Goal: Information Seeking & Learning: Learn about a topic

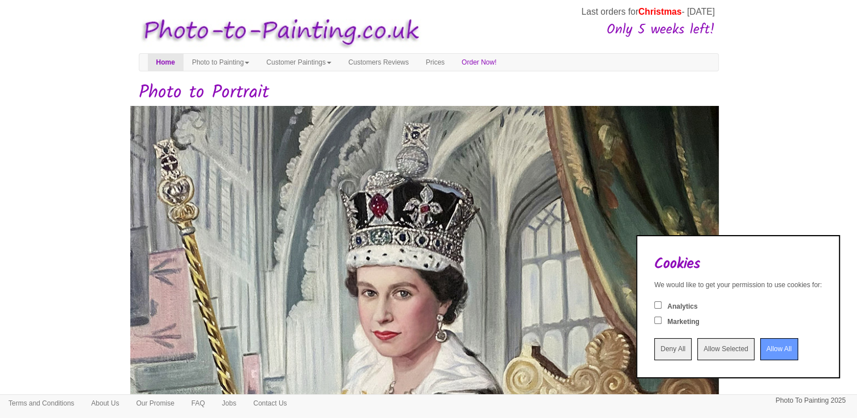
click at [665, 353] on input "Deny All" at bounding box center [672, 349] width 37 height 22
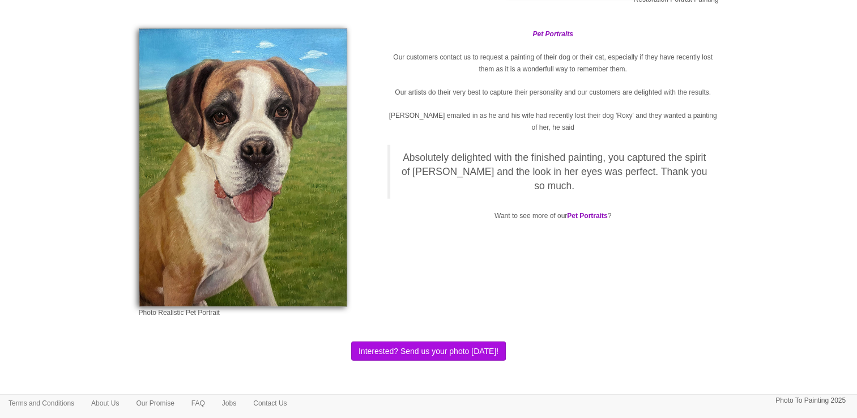
scroll to position [3096, 0]
click at [283, 403] on link "Contact Us" at bounding box center [270, 403] width 50 height 17
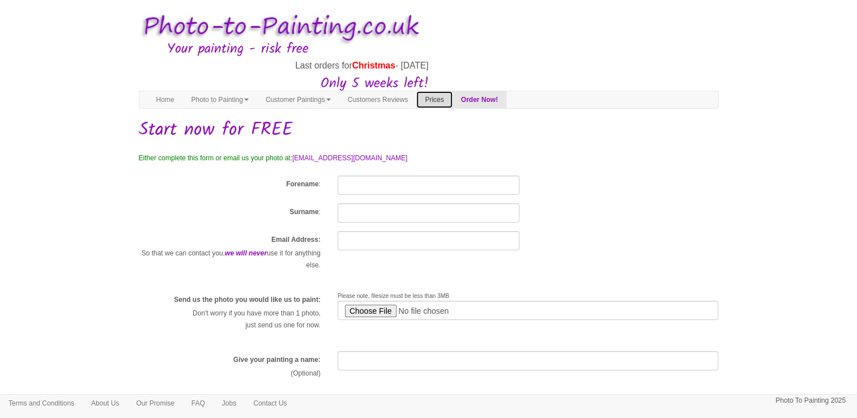
click at [452, 99] on link "Prices" at bounding box center [434, 99] width 36 height 17
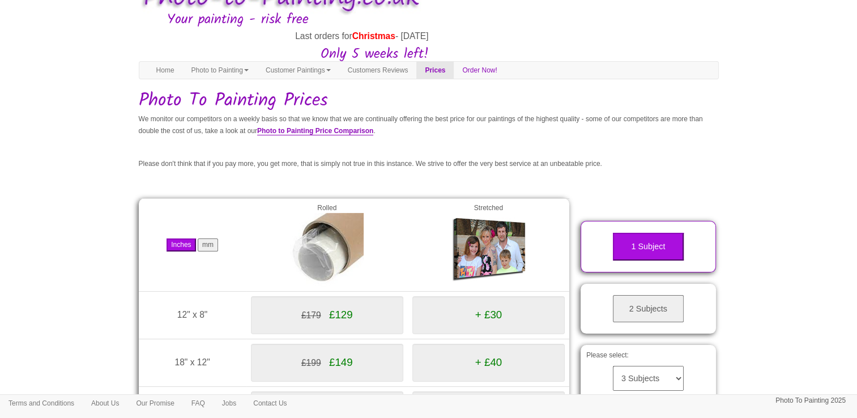
scroll to position [32, 0]
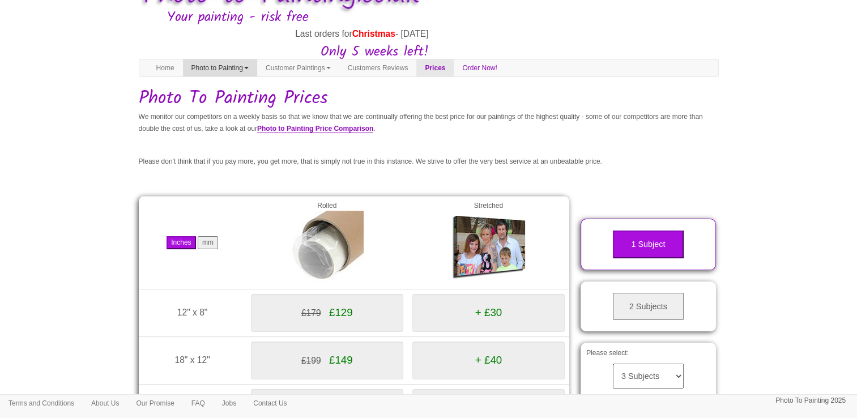
click at [220, 67] on link "Photo to Painting" at bounding box center [220, 67] width 74 height 17
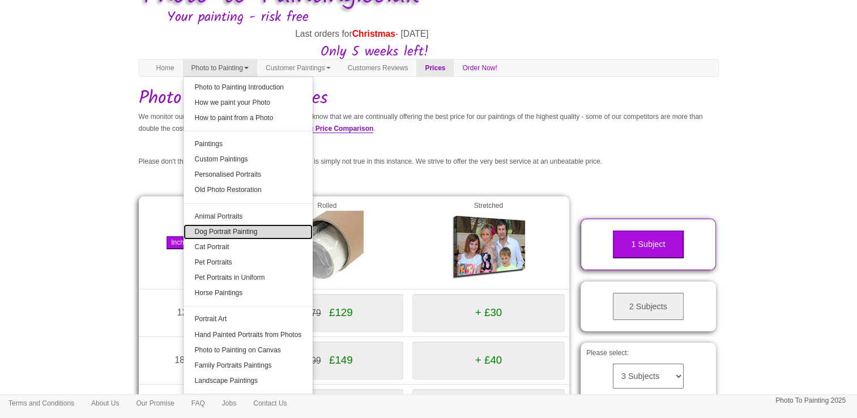
click at [250, 227] on link "Dog Portrait Painting" at bounding box center [249, 231] width 130 height 15
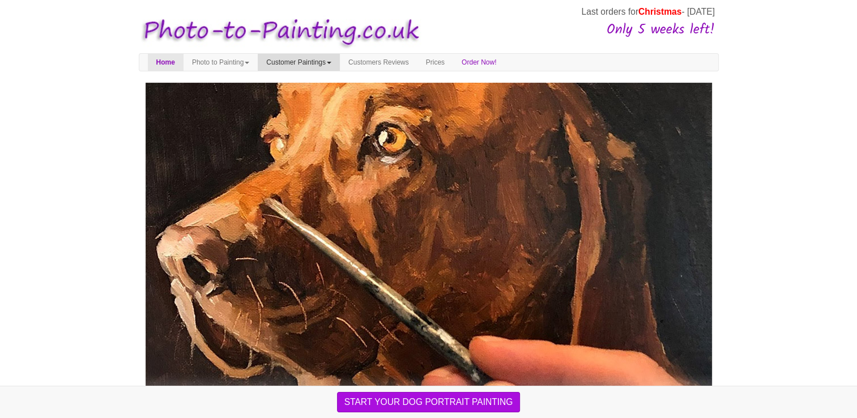
click at [312, 61] on link "Customer Paintings" at bounding box center [299, 62] width 82 height 17
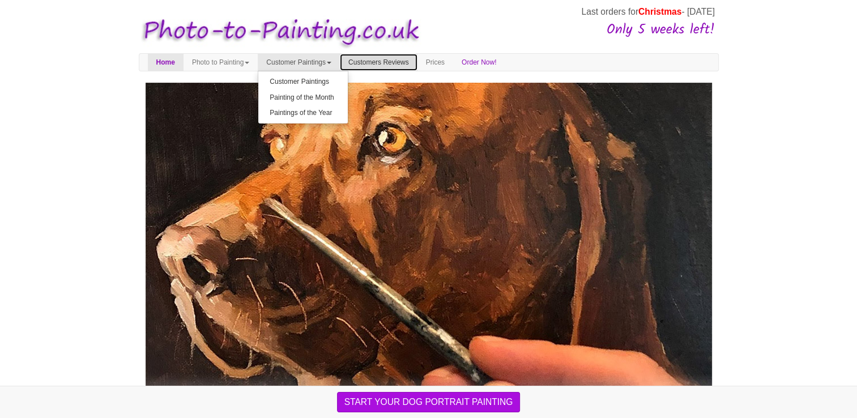
click at [383, 61] on link "Customers Reviews" at bounding box center [379, 62] width 78 height 17
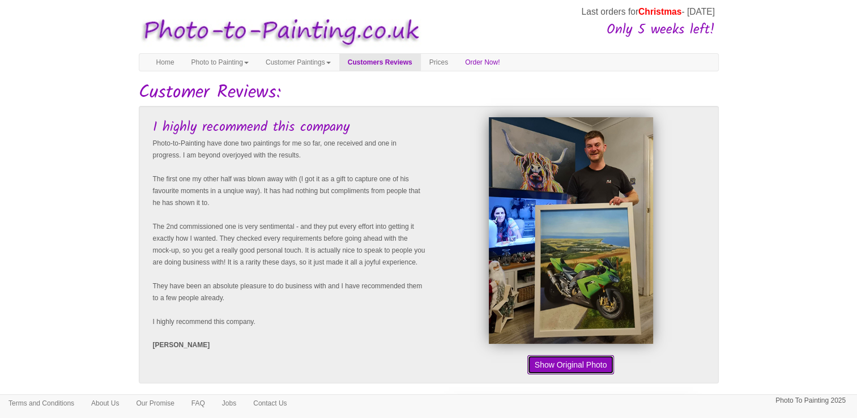
click at [601, 367] on button "Show Original Photo" at bounding box center [571, 364] width 87 height 19
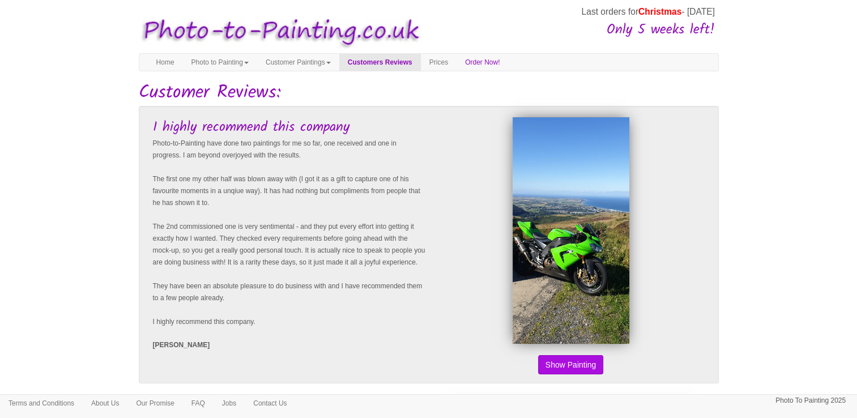
click at [586, 369] on button "Show Original Photo" at bounding box center [571, 364] width 87 height 19
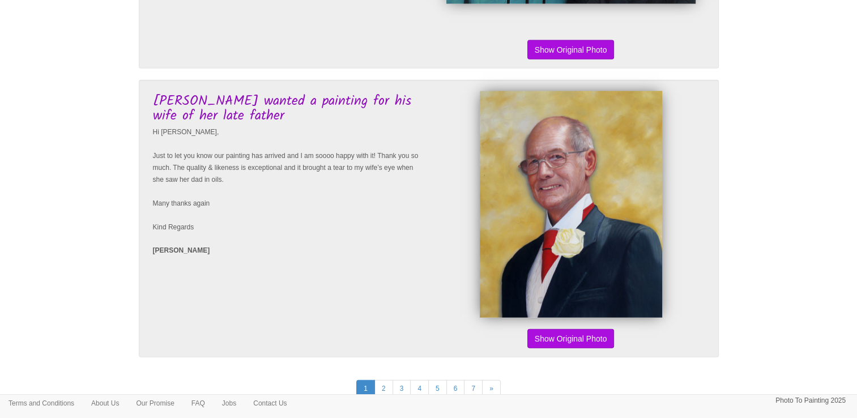
scroll to position [2719, 0]
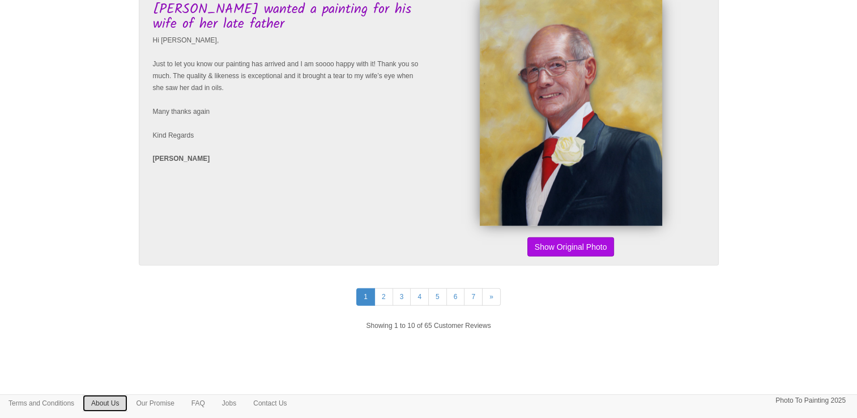
click at [117, 404] on link "About Us" at bounding box center [105, 403] width 45 height 17
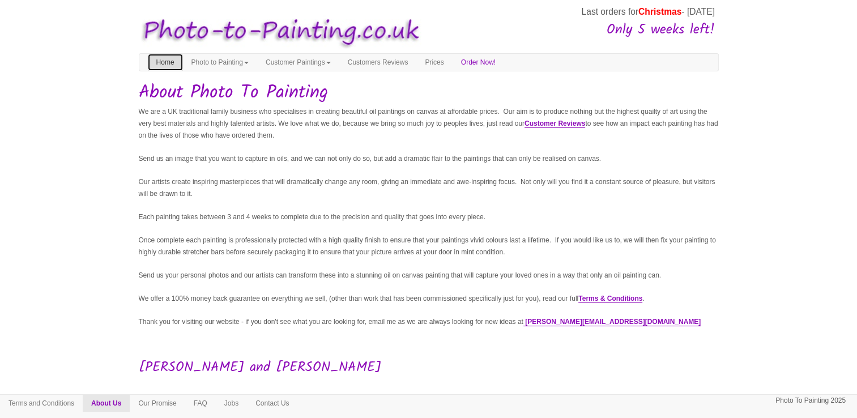
click at [160, 65] on link "Home" at bounding box center [165, 62] width 35 height 17
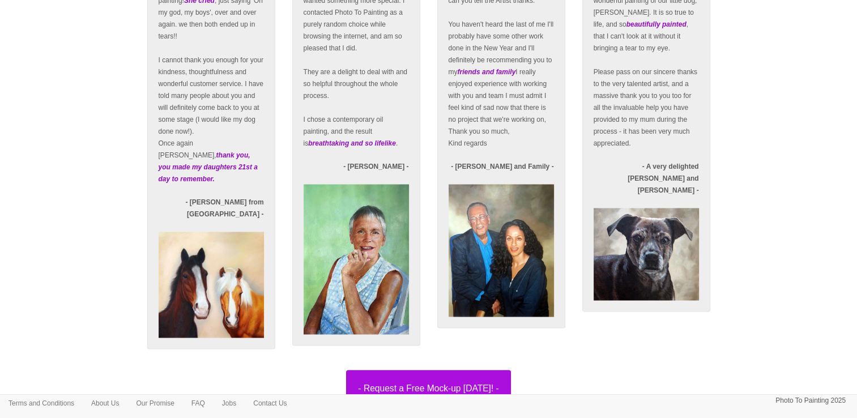
scroll to position [1926, 0]
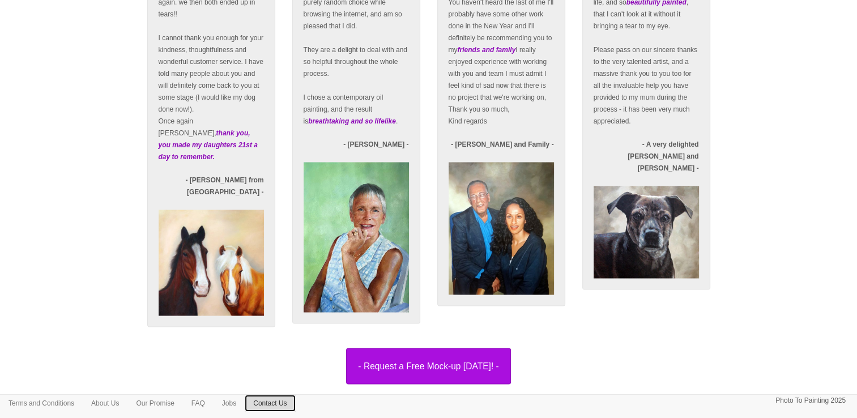
click at [278, 403] on link "Contact Us" at bounding box center [270, 403] width 50 height 17
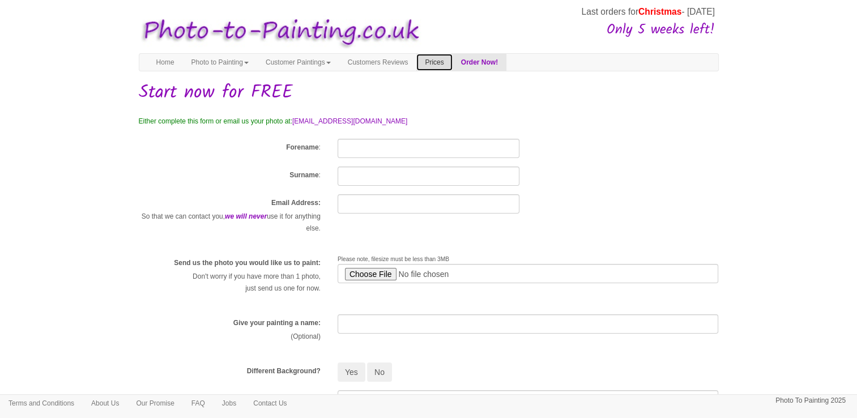
click at [452, 65] on link "Prices" at bounding box center [434, 62] width 36 height 17
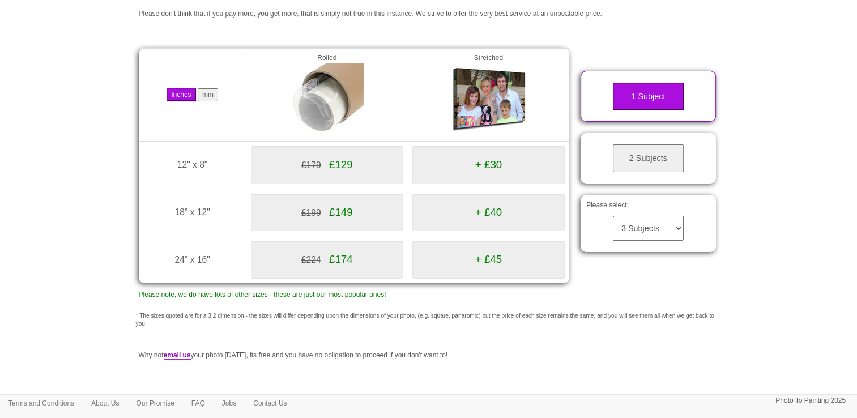
scroll to position [146, 0]
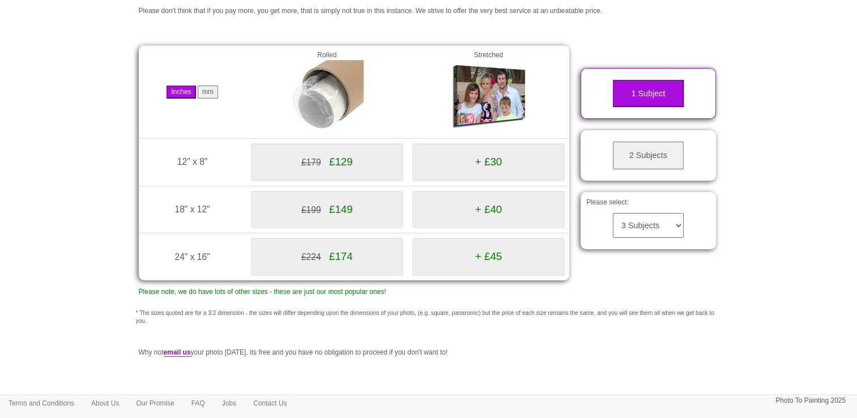
click at [396, 264] on div "£224 £174" at bounding box center [327, 257] width 152 height 38
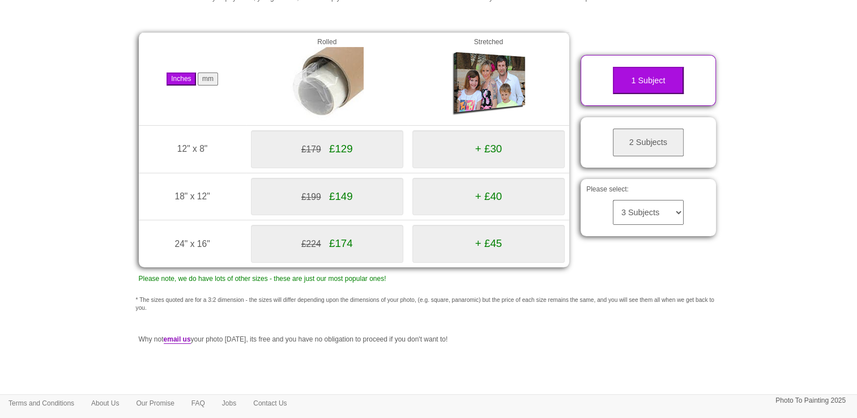
scroll to position [195, 0]
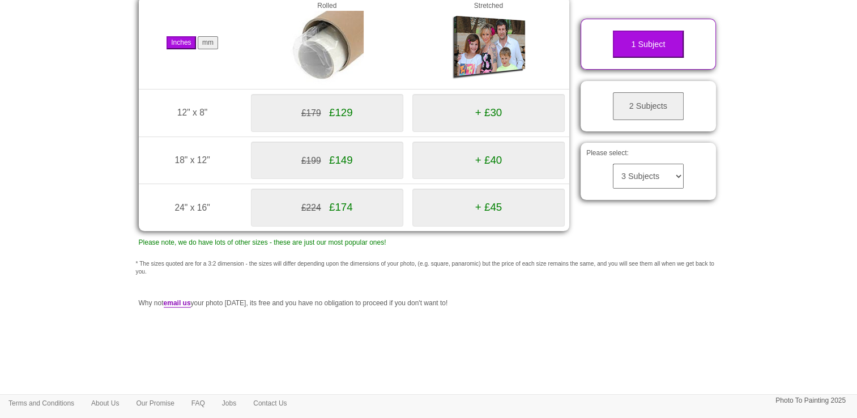
click at [649, 106] on button "2 Subjects" at bounding box center [648, 106] width 71 height 28
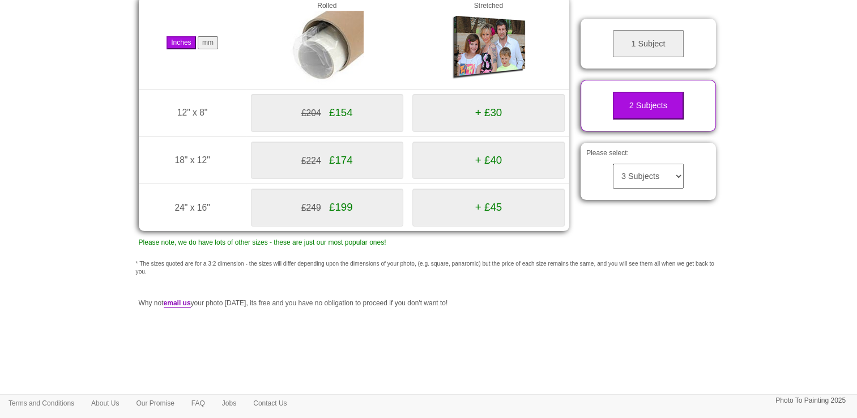
click at [657, 174] on select "3 Subjects 4 Subjects 5 Subjects 6 Subjects 7 Subjects 8 Subjects 9 Subjects 10…" at bounding box center [648, 176] width 71 height 25
select select "4"
click at [613, 164] on select "3 Subjects 4 Subjects 5 Subjects 6 Subjects 7 Subjects 8 Subjects 9 Subjects 10…" at bounding box center [648, 176] width 71 height 25
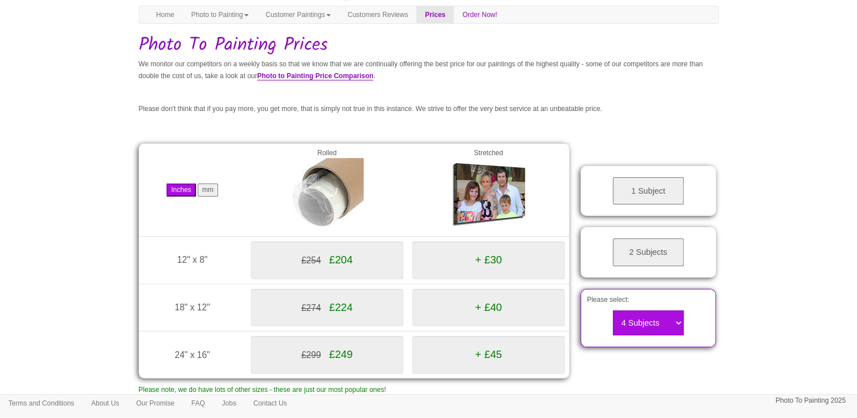
scroll to position [0, 0]
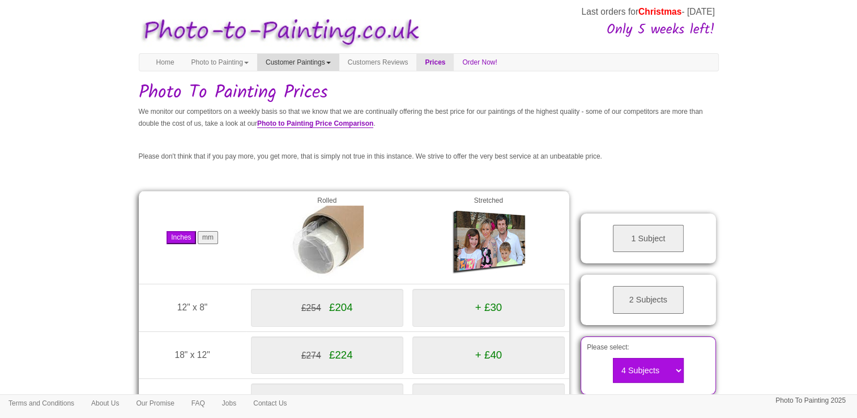
click at [297, 65] on link "Customer Paintings" at bounding box center [298, 62] width 82 height 17
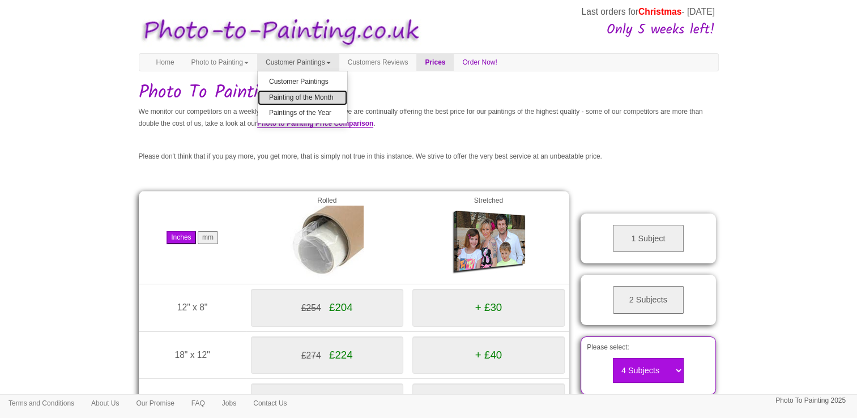
click at [297, 91] on link "Painting of the Month" at bounding box center [303, 97] width 90 height 15
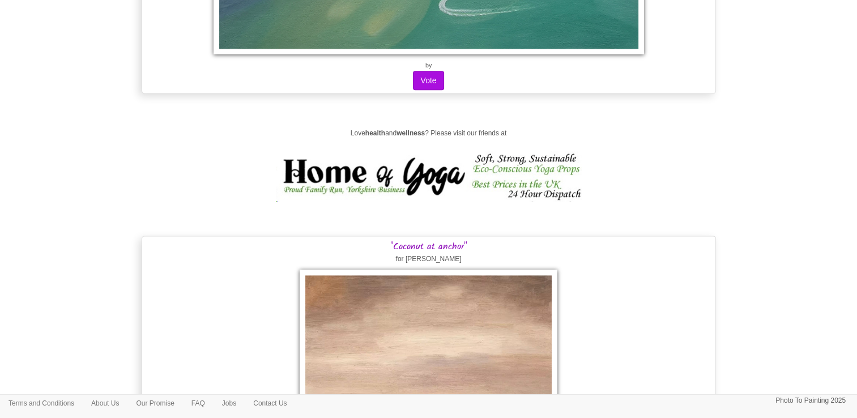
scroll to position [12173, 0]
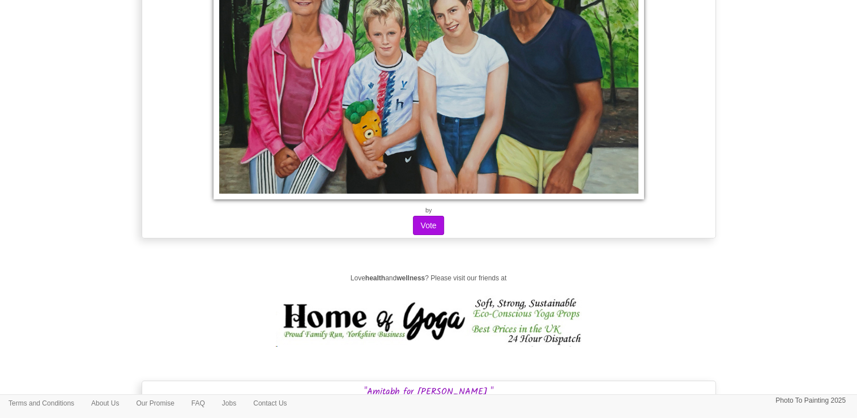
drag, startPoint x: 860, startPoint y: 283, endPoint x: 765, endPoint y: 44, distance: 256.6
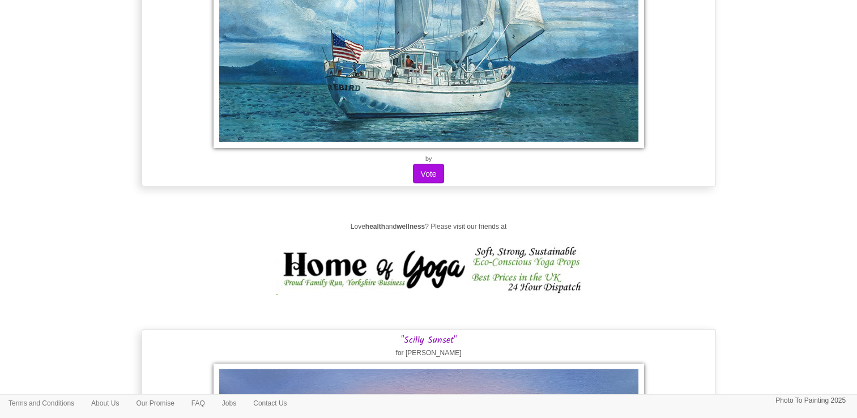
scroll to position [15539, 0]
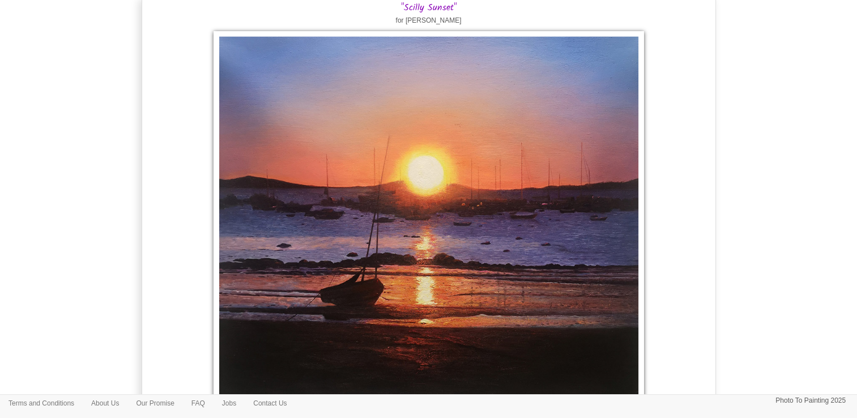
drag, startPoint x: 861, startPoint y: 329, endPoint x: 772, endPoint y: 30, distance: 312.1
